Goal: Task Accomplishment & Management: Manage account settings

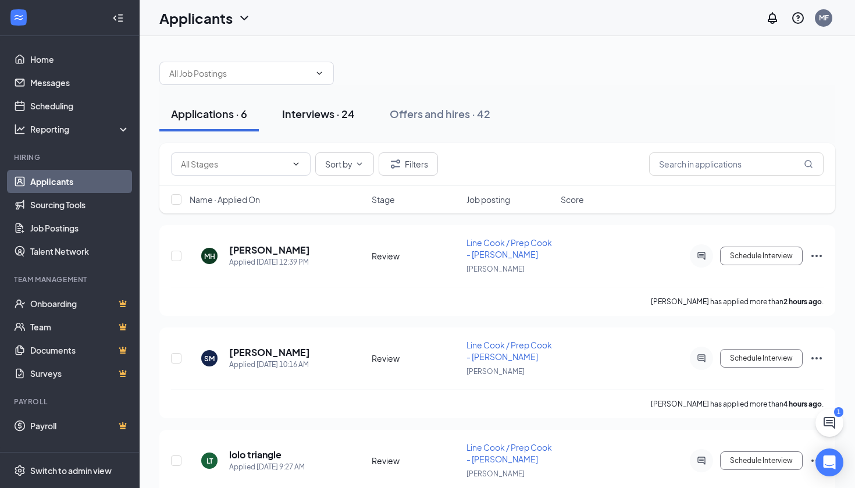
click at [328, 124] on button "Interviews · 24" at bounding box center [318, 113] width 96 height 35
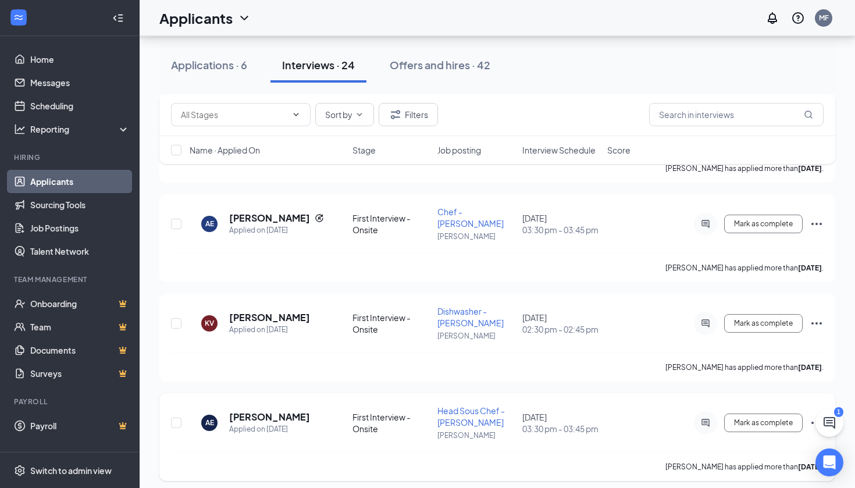
scroll to position [2063, 0]
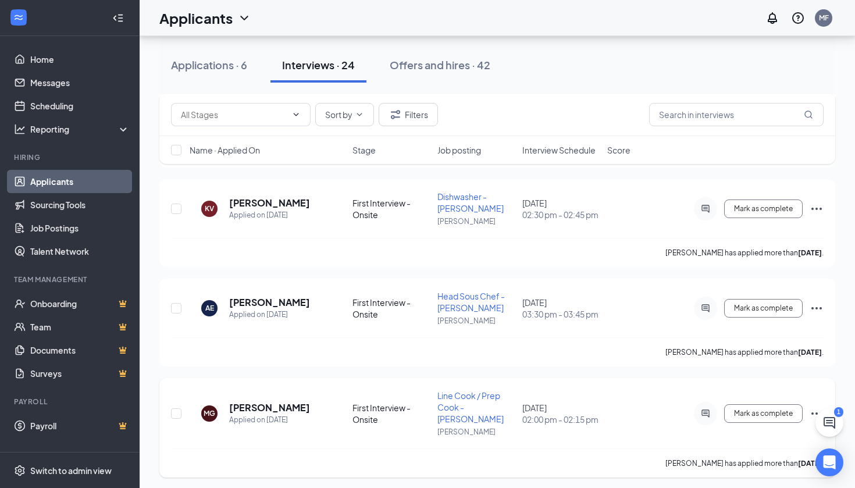
click at [817, 406] on icon "Ellipses" at bounding box center [816, 413] width 14 height 14
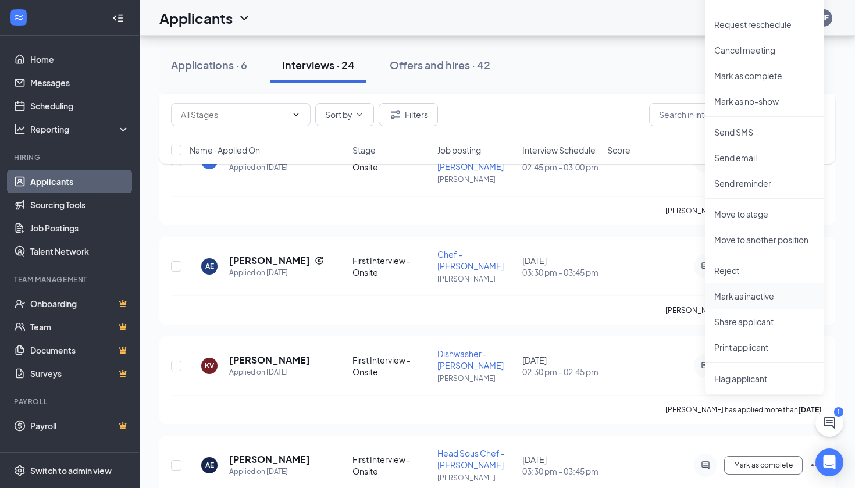
scroll to position [1901, 0]
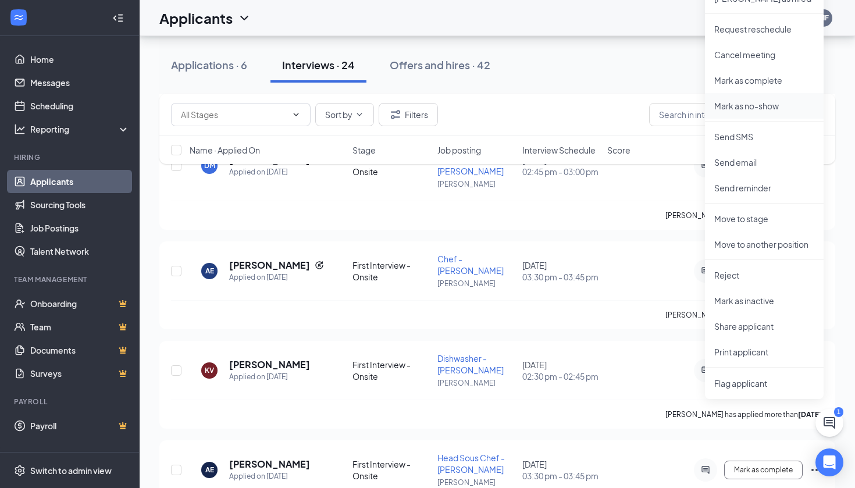
click at [741, 104] on p "Mark as no-show" at bounding box center [764, 106] width 100 height 12
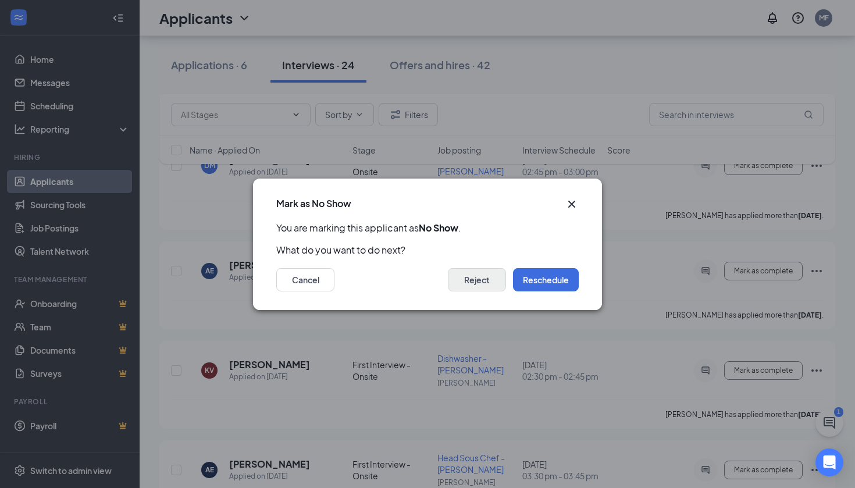
click at [478, 285] on button "Reject" at bounding box center [477, 279] width 58 height 23
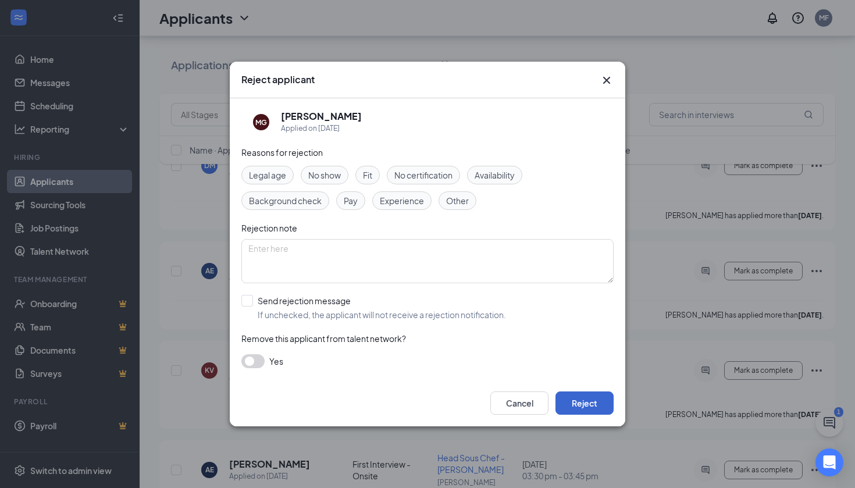
click at [576, 400] on button "Reject" at bounding box center [584, 402] width 58 height 23
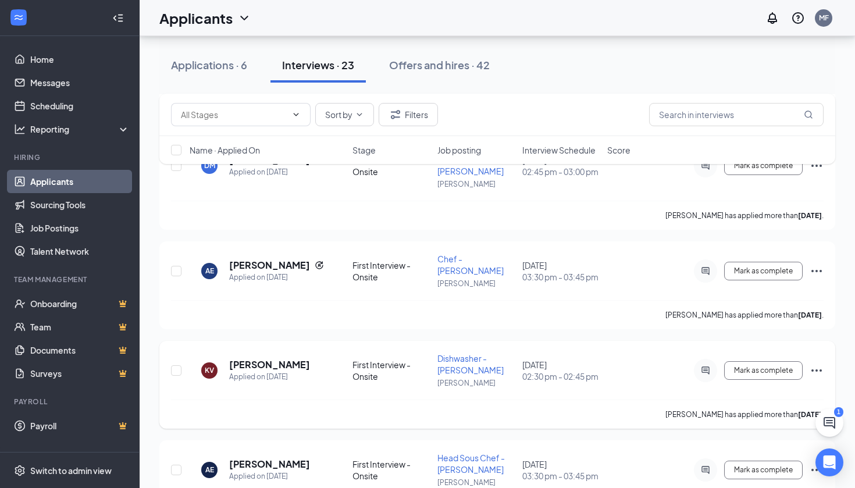
click at [817, 369] on icon "Ellipses" at bounding box center [816, 370] width 10 height 2
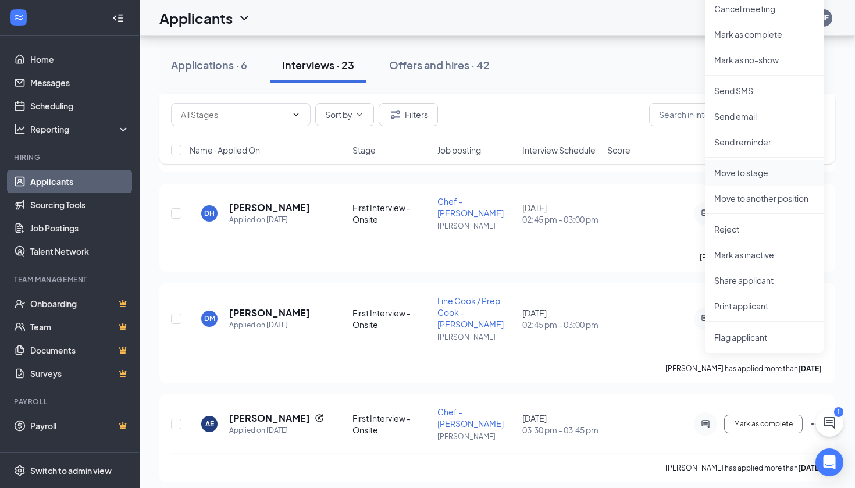
scroll to position [1747, 0]
click at [732, 59] on p "Mark as no-show" at bounding box center [764, 61] width 100 height 12
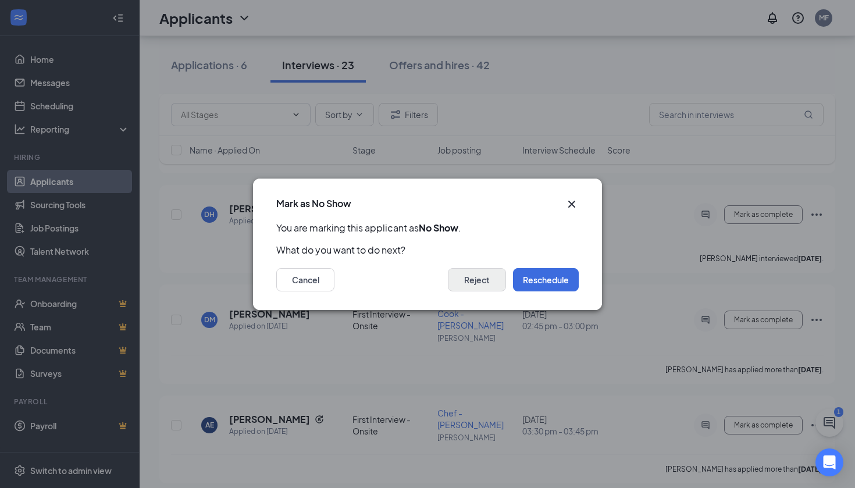
click at [470, 280] on button "Reject" at bounding box center [477, 279] width 58 height 23
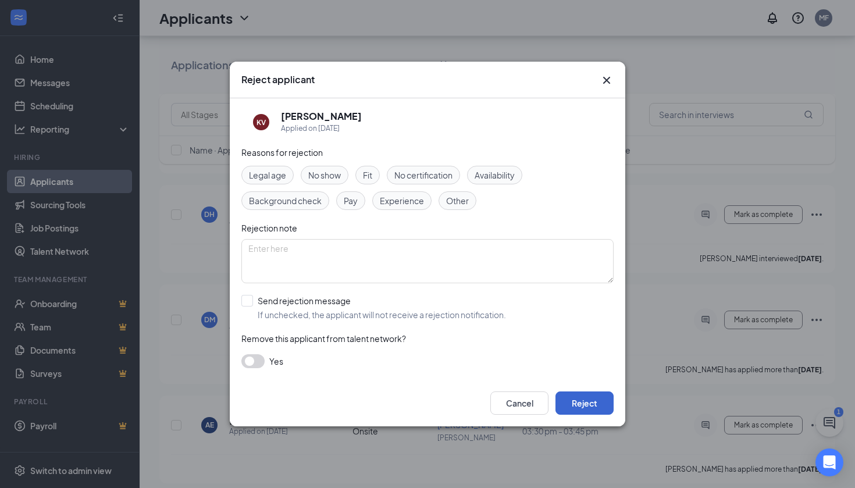
click at [583, 403] on button "Reject" at bounding box center [584, 402] width 58 height 23
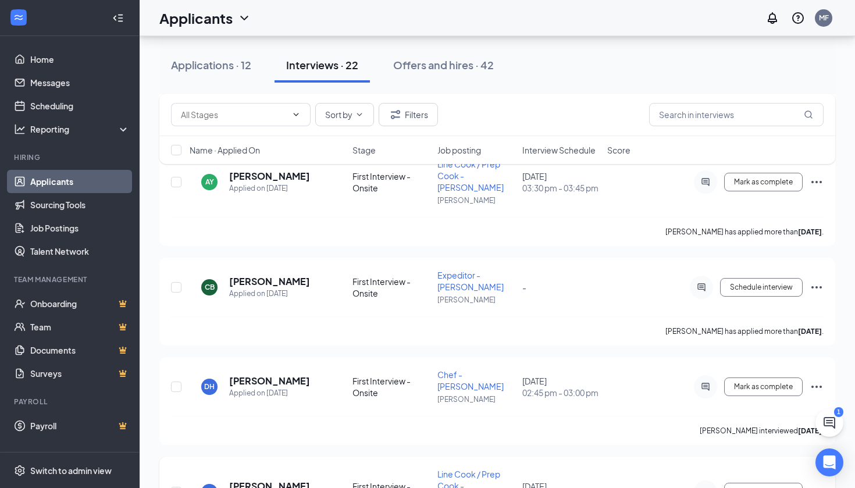
scroll to position [1552, 0]
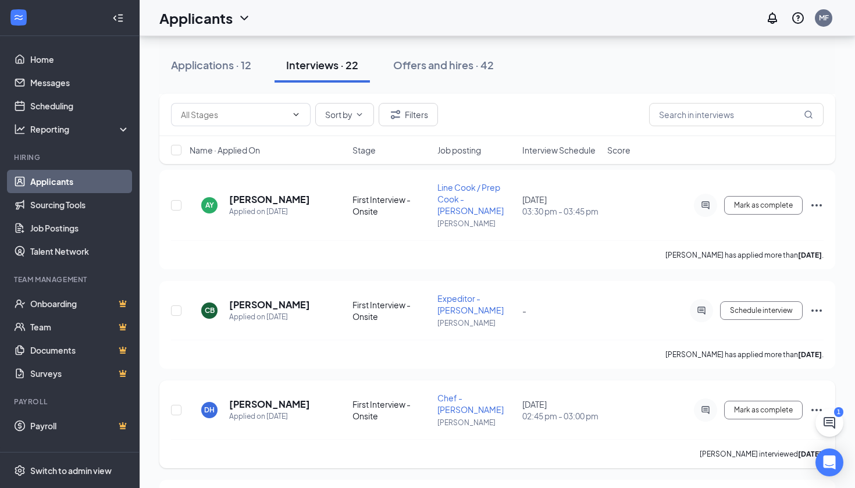
click at [249, 398] on h5 "[PERSON_NAME]" at bounding box center [269, 404] width 81 height 13
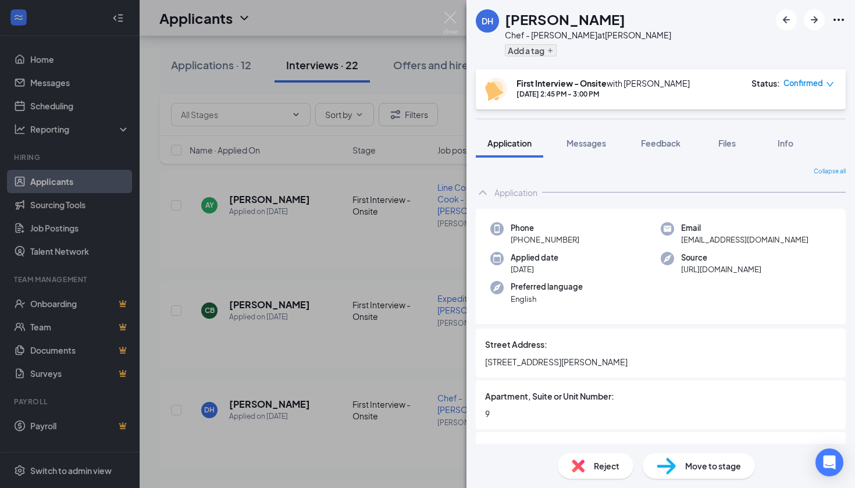
click at [549, 49] on icon "Plus" at bounding box center [549, 50] width 7 height 7
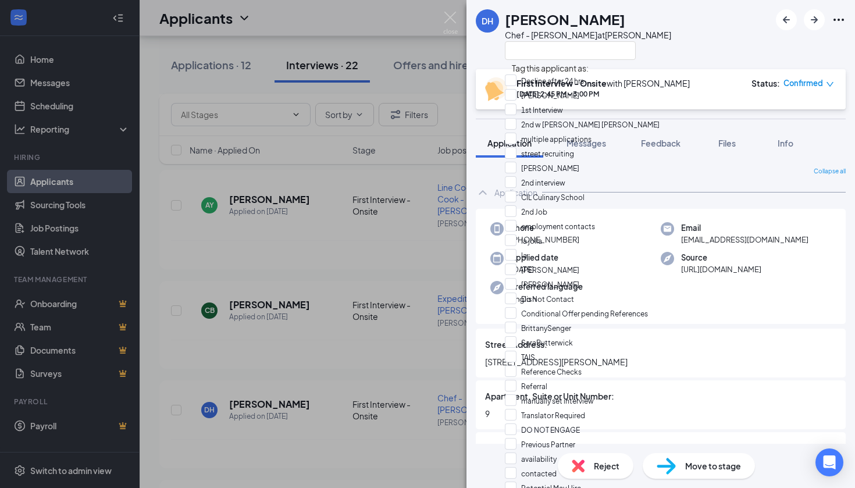
scroll to position [757, 0]
checkbox input "true"
click at [287, 337] on div "[PERSON_NAME] Chef - [PERSON_NAME] at [PERSON_NAME] DTLA First Interview - Onsi…" at bounding box center [427, 244] width 855 height 488
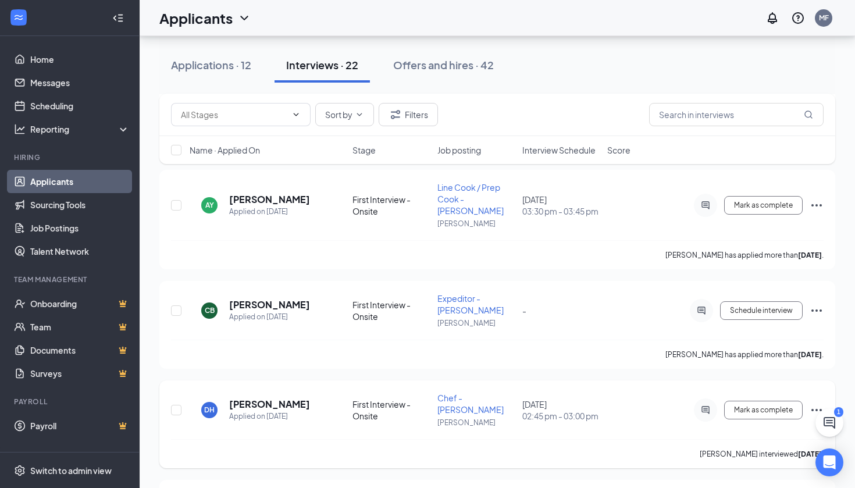
click at [820, 403] on icon "Ellipses" at bounding box center [816, 410] width 14 height 14
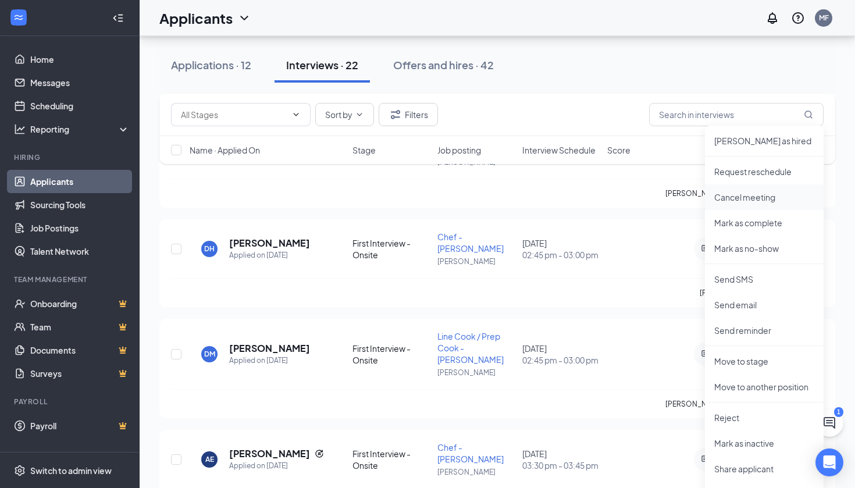
scroll to position [1715, 0]
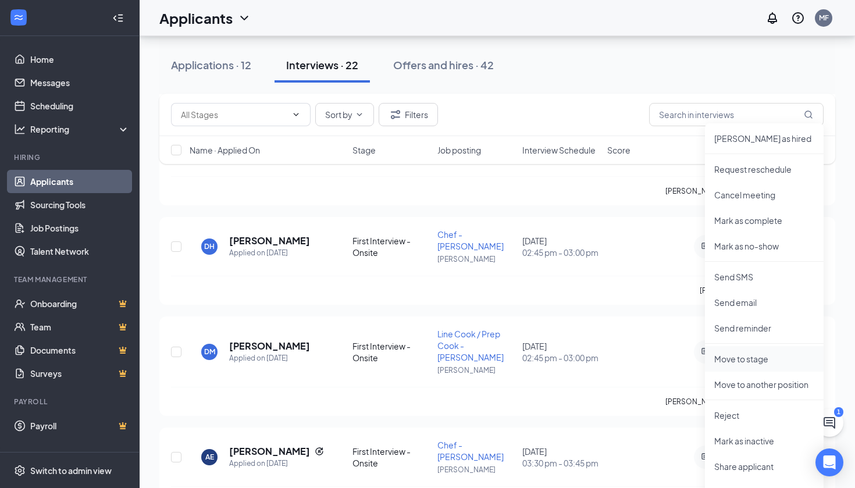
click at [740, 363] on p "Move to stage" at bounding box center [764, 359] width 100 height 12
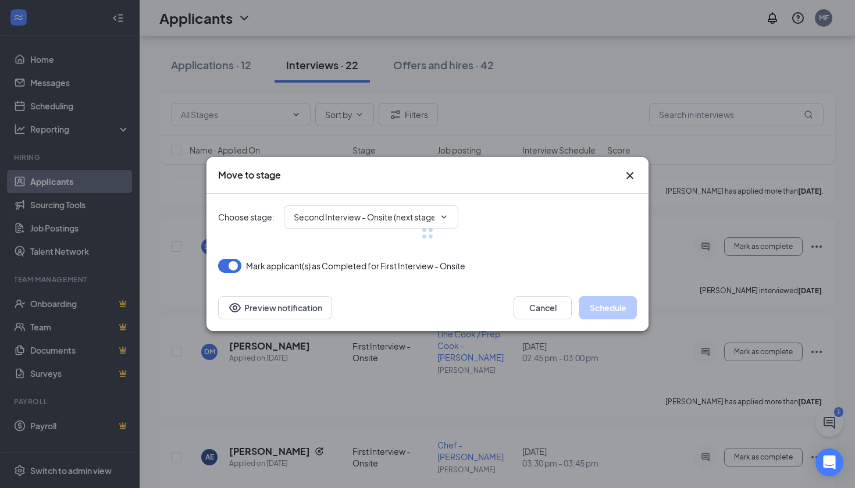
click at [451, 215] on div at bounding box center [427, 233] width 419 height 79
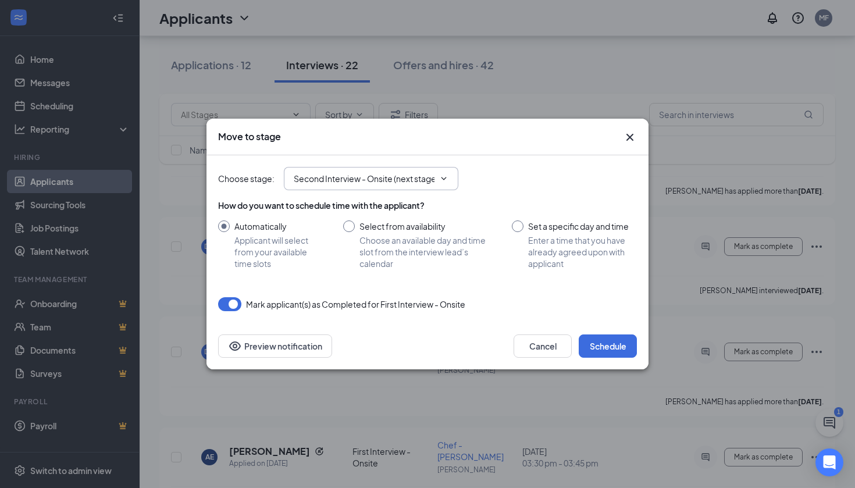
click at [451, 178] on span "Second Interview - Onsite (next stage)" at bounding box center [371, 178] width 174 height 23
click at [450, 178] on span "Second Interview - Onsite (next stage)" at bounding box center [371, 178] width 174 height 23
click at [442, 178] on icon "ChevronDown" at bounding box center [443, 178] width 5 height 3
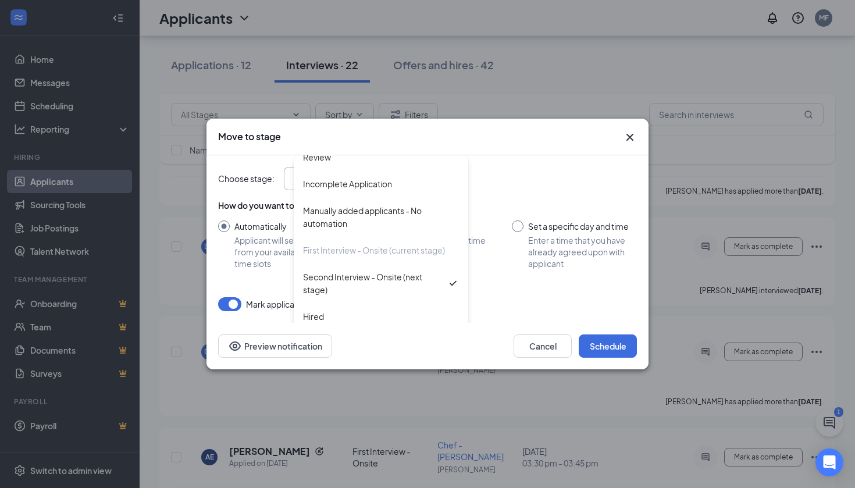
scroll to position [38, 0]
click at [426, 339] on div "Cancel Schedule Preview notification" at bounding box center [427, 345] width 419 height 23
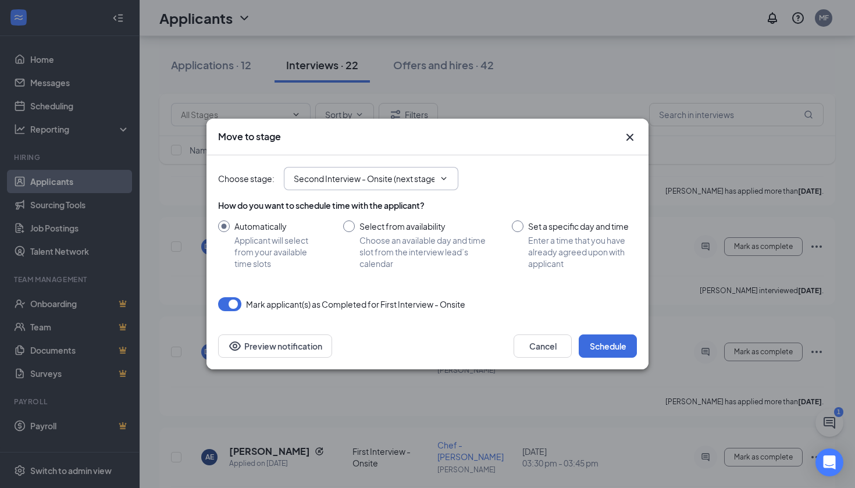
click at [622, 142] on div "Move to stage" at bounding box center [427, 136] width 419 height 13
click at [627, 138] on icon "Cross" at bounding box center [630, 137] width 14 height 14
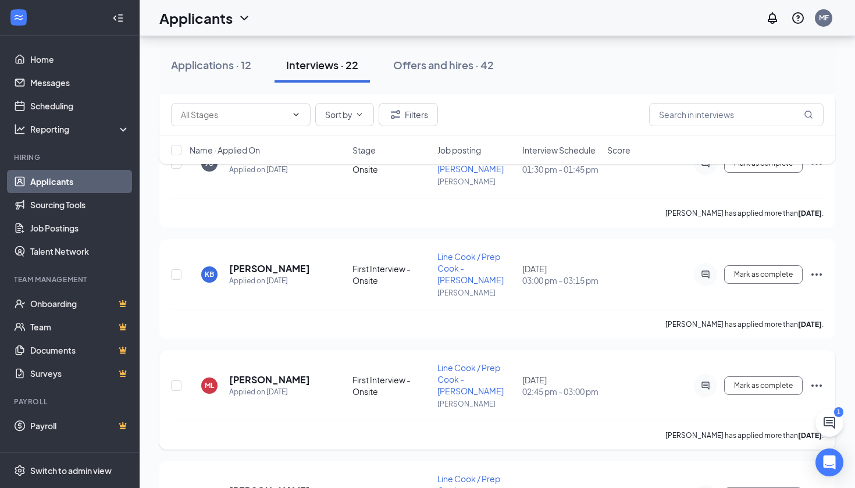
scroll to position [1144, 0]
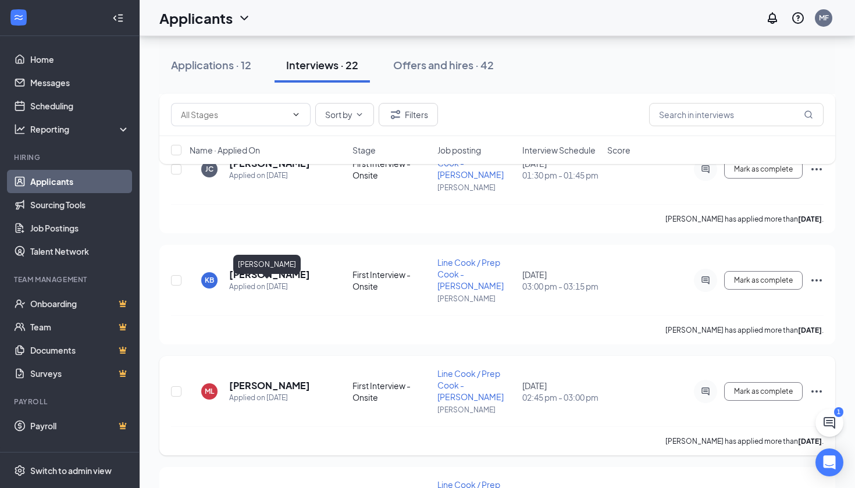
click at [280, 379] on h5 "[PERSON_NAME]" at bounding box center [269, 385] width 81 height 13
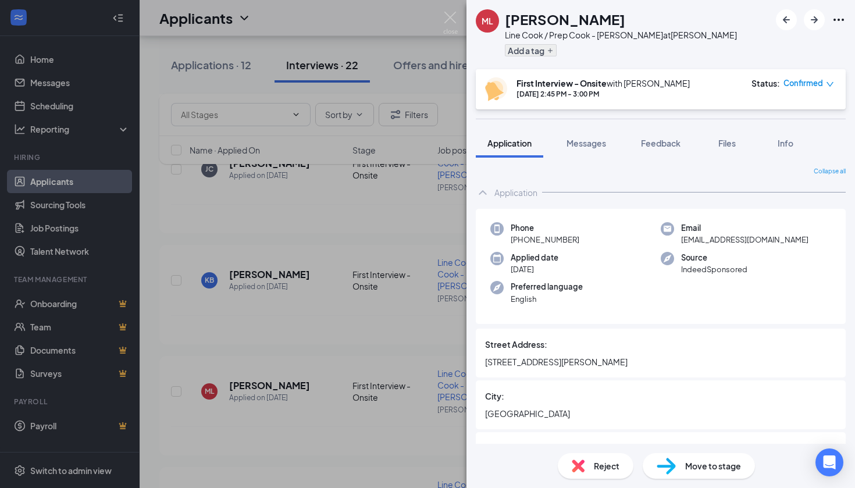
click at [547, 48] on icon "Plus" at bounding box center [549, 50] width 7 height 7
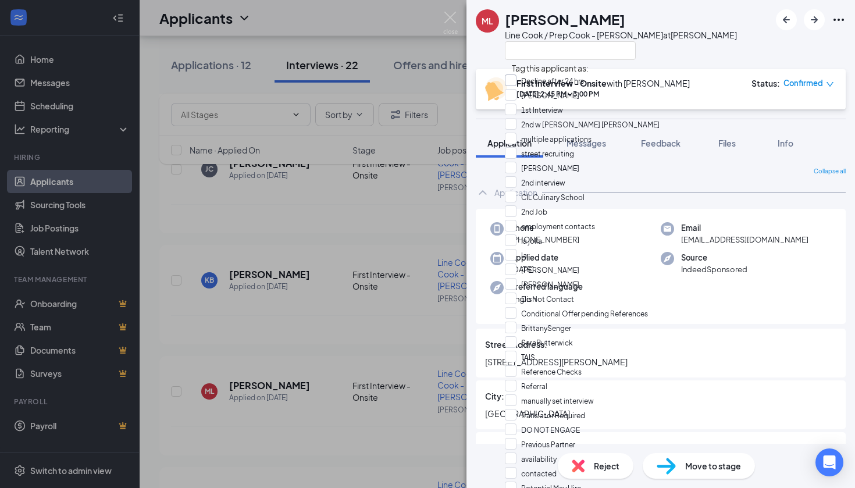
click at [516, 81] on div at bounding box center [511, 80] width 12 height 12
click at [521, 81] on input "Decline after 24 hrs" at bounding box center [544, 80] width 79 height 13
checkbox input "false"
click at [710, 61] on div "ML [PERSON_NAME] [PERSON_NAME] / Prep [PERSON_NAME] - [PERSON_NAME] DTLA at [PE…" at bounding box center [660, 34] width 388 height 69
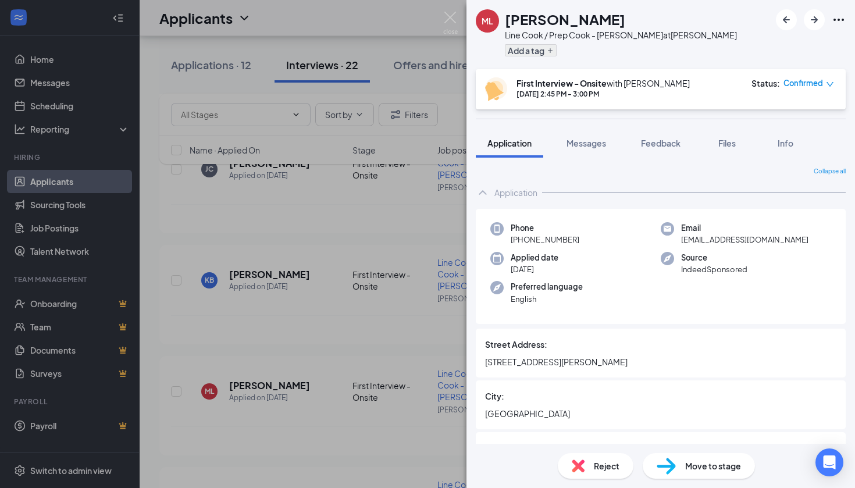
click at [544, 52] on button "Add a tag" at bounding box center [531, 50] width 52 height 12
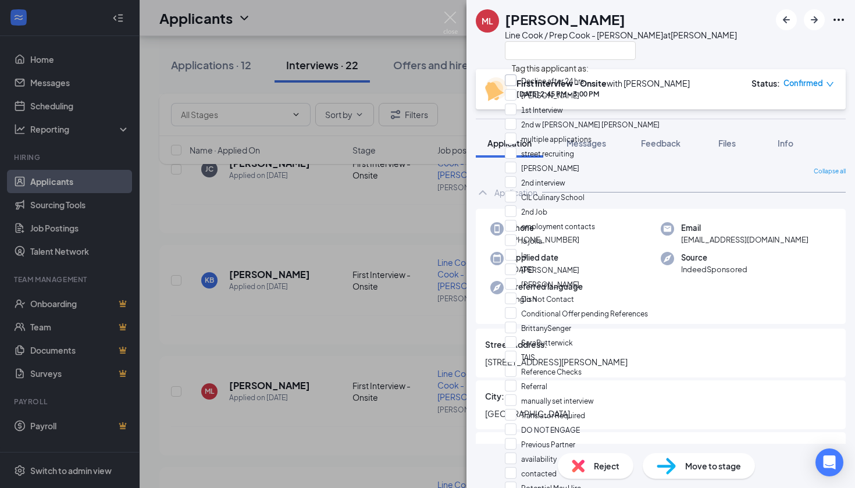
click at [516, 83] on div at bounding box center [511, 80] width 12 height 12
click at [521, 83] on input "Decline after 24 hrs" at bounding box center [544, 80] width 79 height 13
checkbox input "false"
click at [699, 47] on div "ML [PERSON_NAME] [PERSON_NAME] / Prep [PERSON_NAME] - [PERSON_NAME] DTLA at [PE…" at bounding box center [660, 34] width 388 height 69
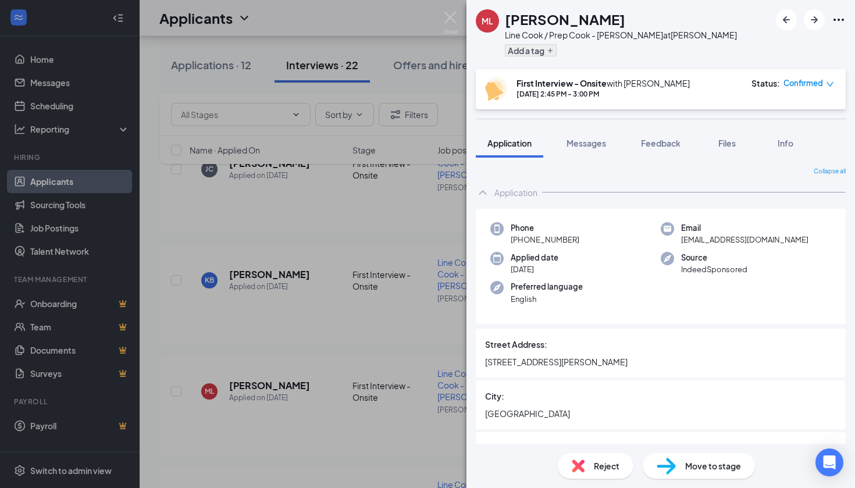
click at [534, 51] on button "Add a tag" at bounding box center [531, 50] width 52 height 12
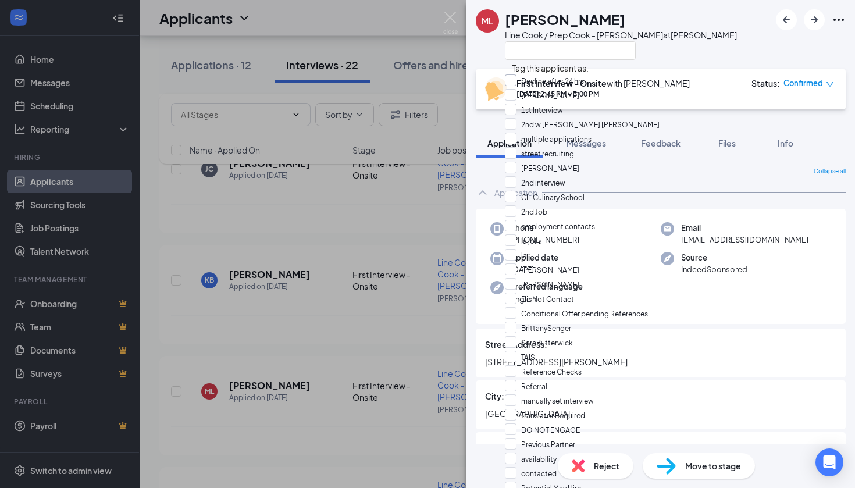
click at [517, 80] on input "Decline after 24 hrs" at bounding box center [544, 80] width 79 height 13
checkbox input "true"
click at [324, 245] on div "ML [PERSON_NAME] Line Cook / Prep Cook - [PERSON_NAME] at [PERSON_NAME] DTLA Fi…" at bounding box center [427, 244] width 855 height 488
